Goal: Communication & Community: Answer question/provide support

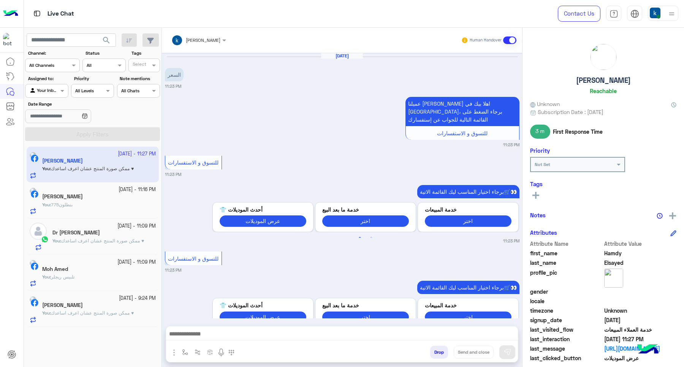
scroll to position [415, 0]
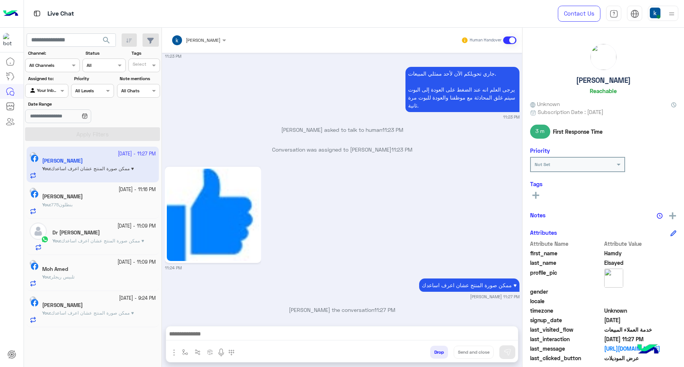
click at [101, 310] on div "Samer Samir" at bounding box center [99, 306] width 114 height 8
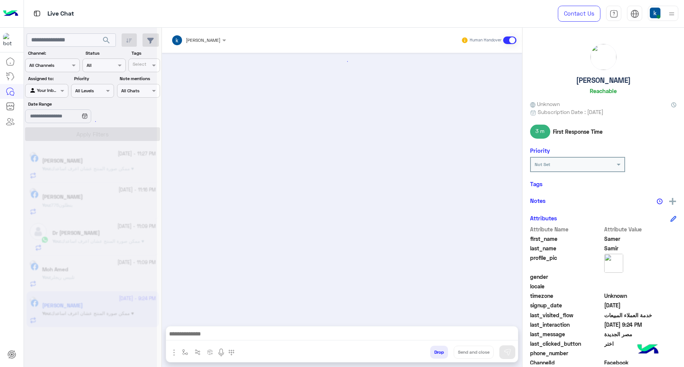
scroll to position [183, 0]
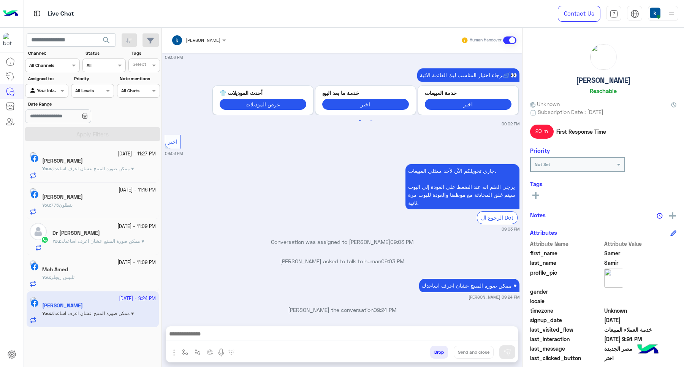
click at [436, 360] on div "Drop Send and close" at bounding box center [379, 354] width 278 height 17
click at [433, 356] on button "Drop" at bounding box center [439, 352] width 18 height 13
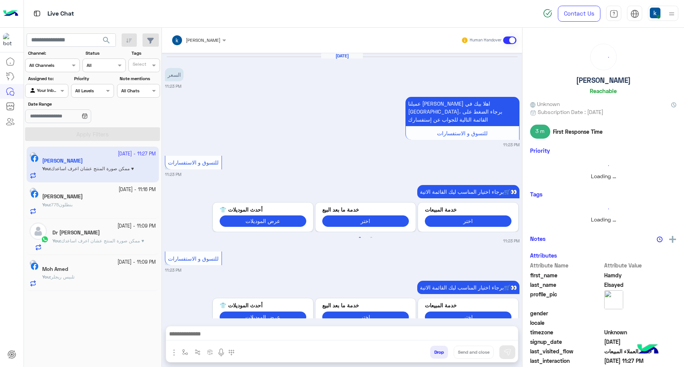
scroll to position [415, 0]
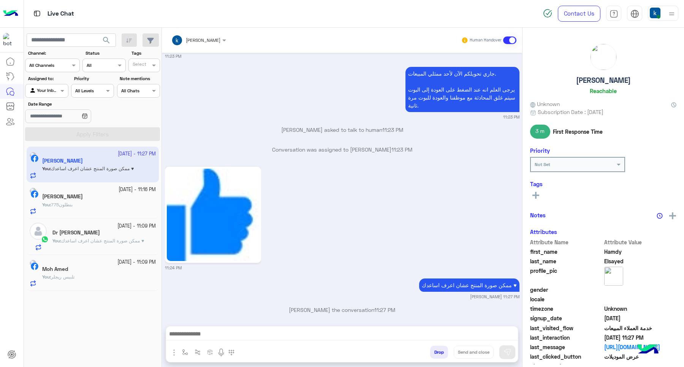
click at [93, 262] on div "26 September - 11:09 PM" at bounding box center [99, 262] width 114 height 7
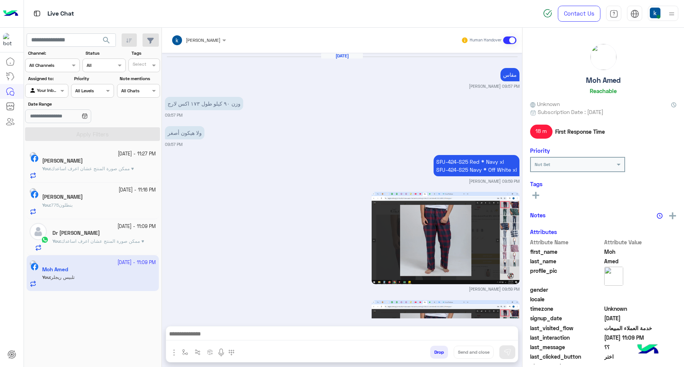
scroll to position [986, 0]
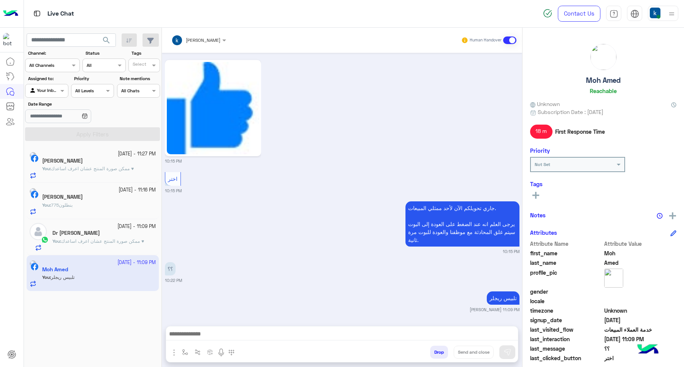
click at [436, 349] on button "Drop" at bounding box center [439, 352] width 18 height 13
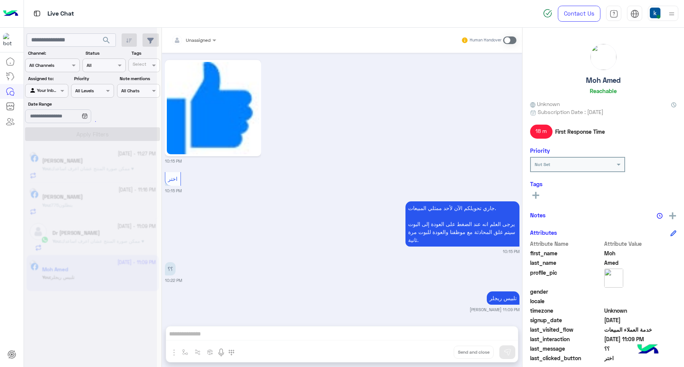
scroll to position [1019, 0]
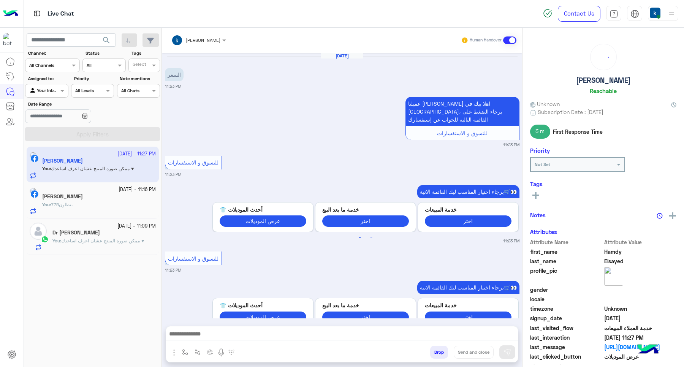
scroll to position [415, 0]
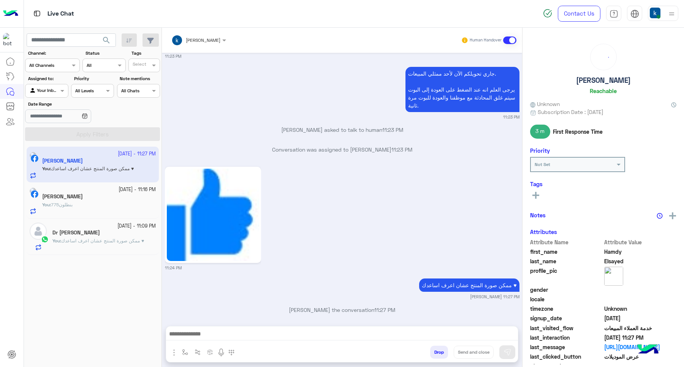
click at [95, 244] on p "You : ممكن صورة المنتج عشان اعرف اساعدك ♥" at bounding box center [98, 241] width 92 height 7
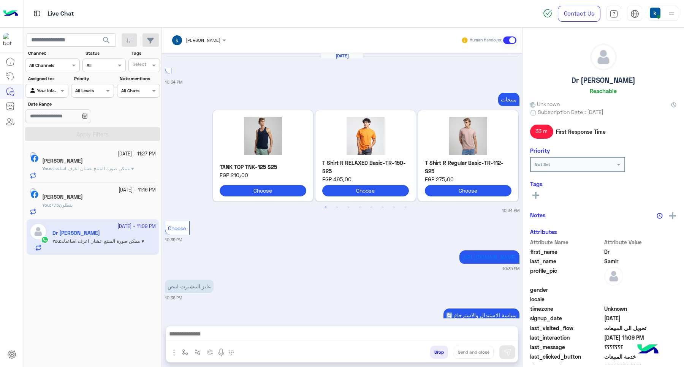
scroll to position [734, 0]
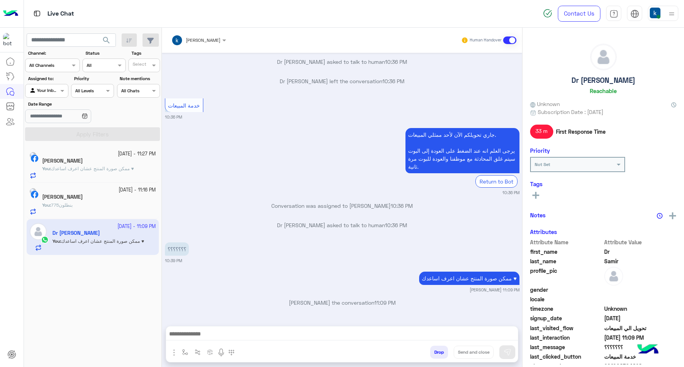
click at [440, 355] on button "Drop" at bounding box center [439, 352] width 18 height 13
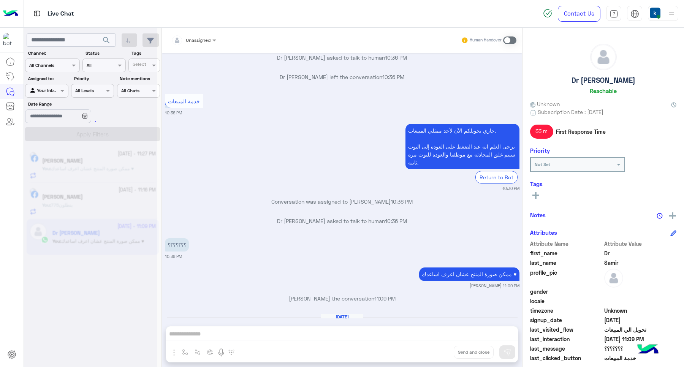
scroll to position [764, 0]
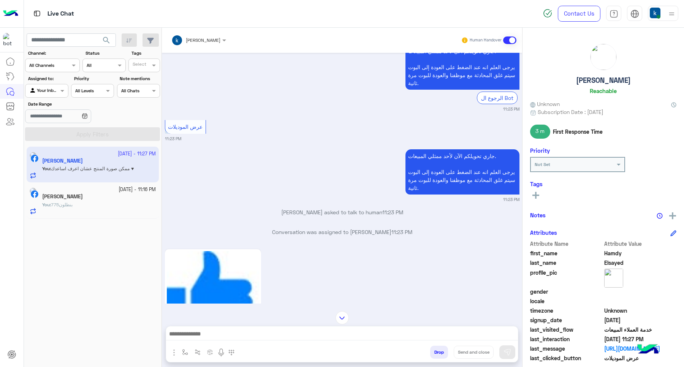
scroll to position [415, 0]
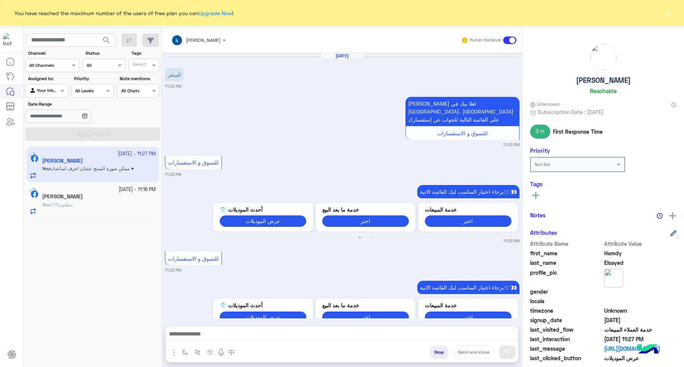
scroll to position [415, 0]
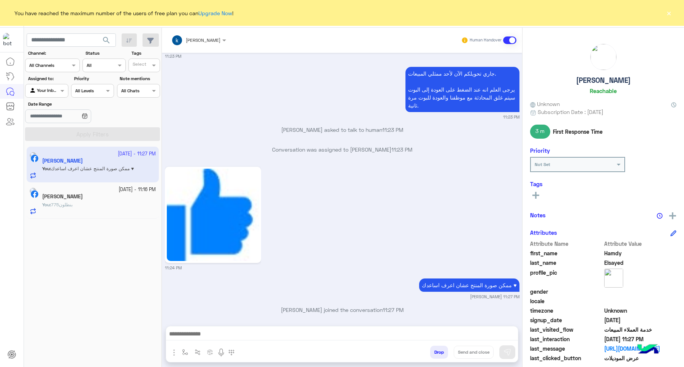
click at [666, 9] on button "×" at bounding box center [669, 13] width 8 height 8
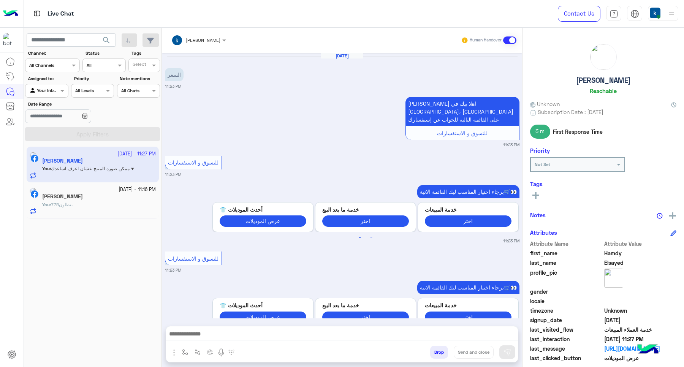
scroll to position [415, 0]
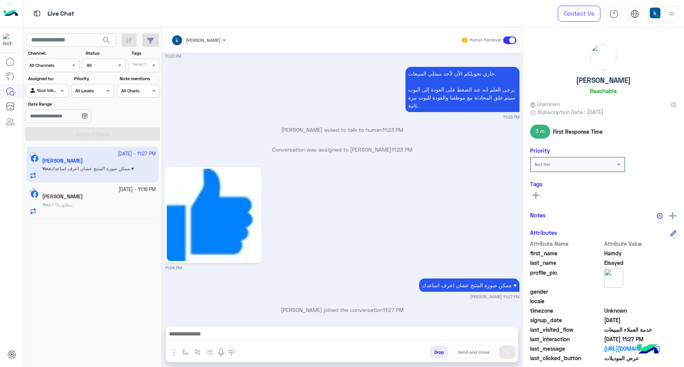
click at [435, 349] on button "Drop" at bounding box center [439, 352] width 18 height 13
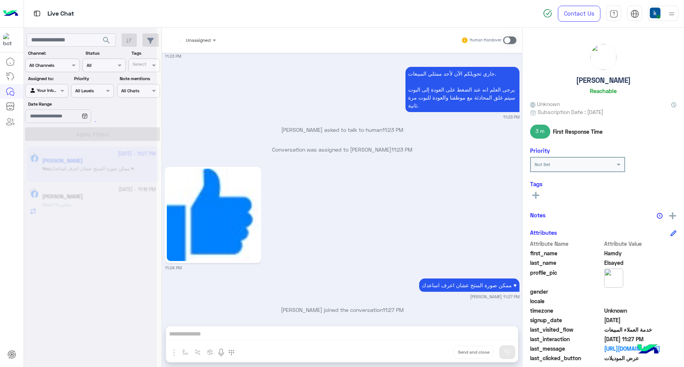
click at [435, 349] on div "Unassigned Human Handover Sep 26, 2025 السعر 11:23 PM عميلنا العزيز Hamdy اهلا …" at bounding box center [342, 199] width 360 height 342
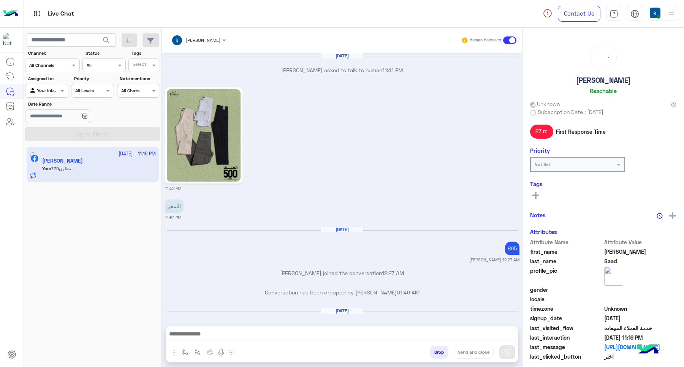
scroll to position [633, 0]
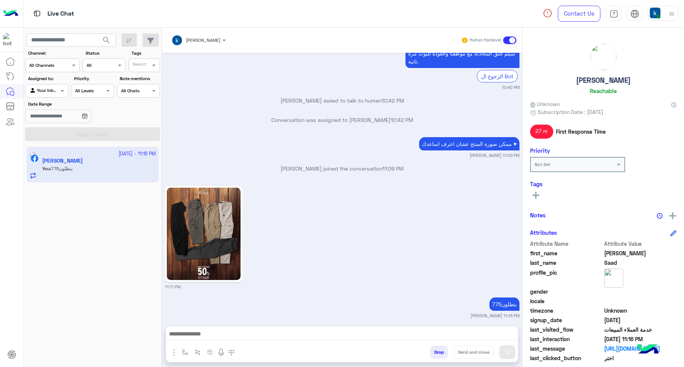
click at [441, 346] on div "Drop Send and close" at bounding box center [379, 354] width 278 height 17
click at [439, 351] on button "Drop" at bounding box center [439, 352] width 18 height 13
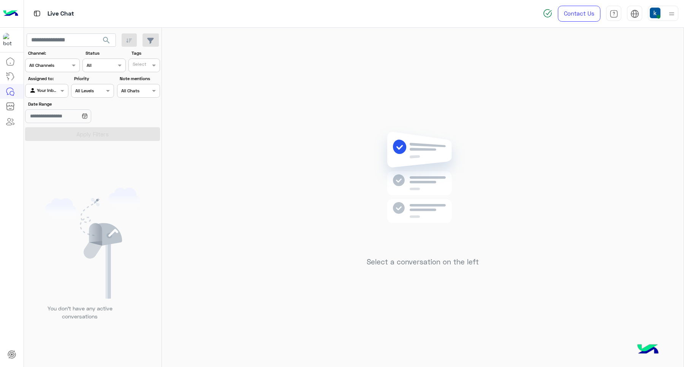
click at [659, 15] on span at bounding box center [659, 17] width 4 height 4
click at [318, 76] on div "Select a conversation on the left" at bounding box center [423, 199] width 522 height 342
